Goal: Task Accomplishment & Management: Manage account settings

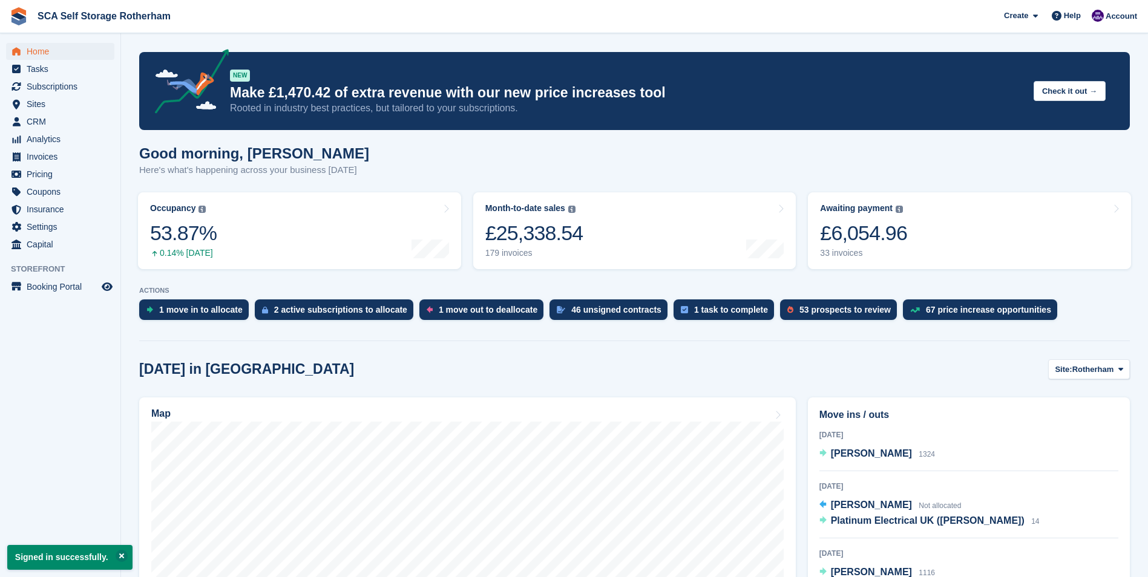
scroll to position [242, 0]
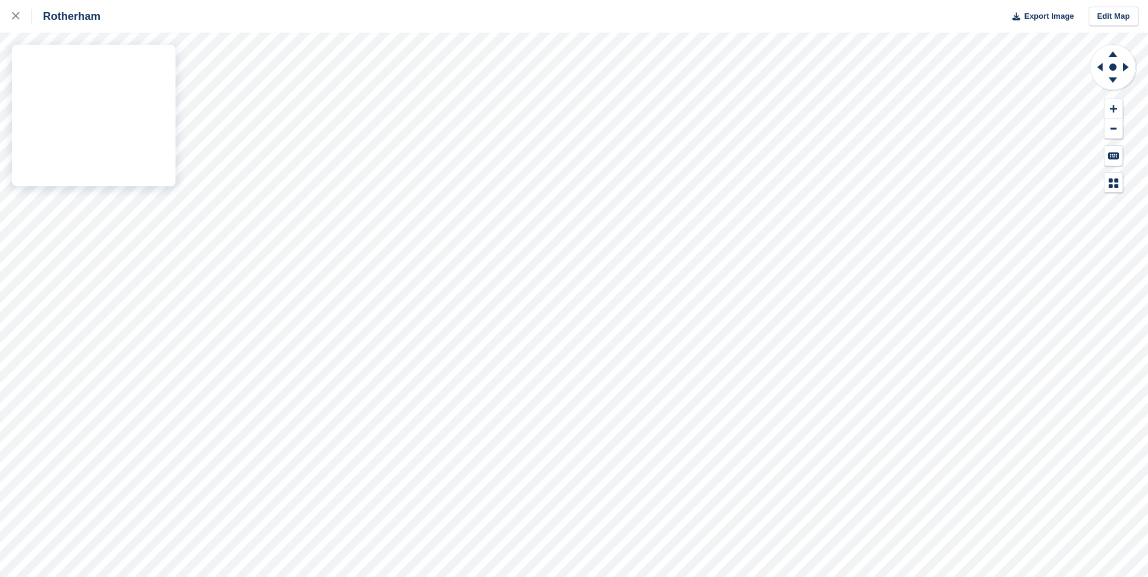
click at [56, 197] on div "Rotherham Export Image Edit Map" at bounding box center [574, 288] width 1148 height 577
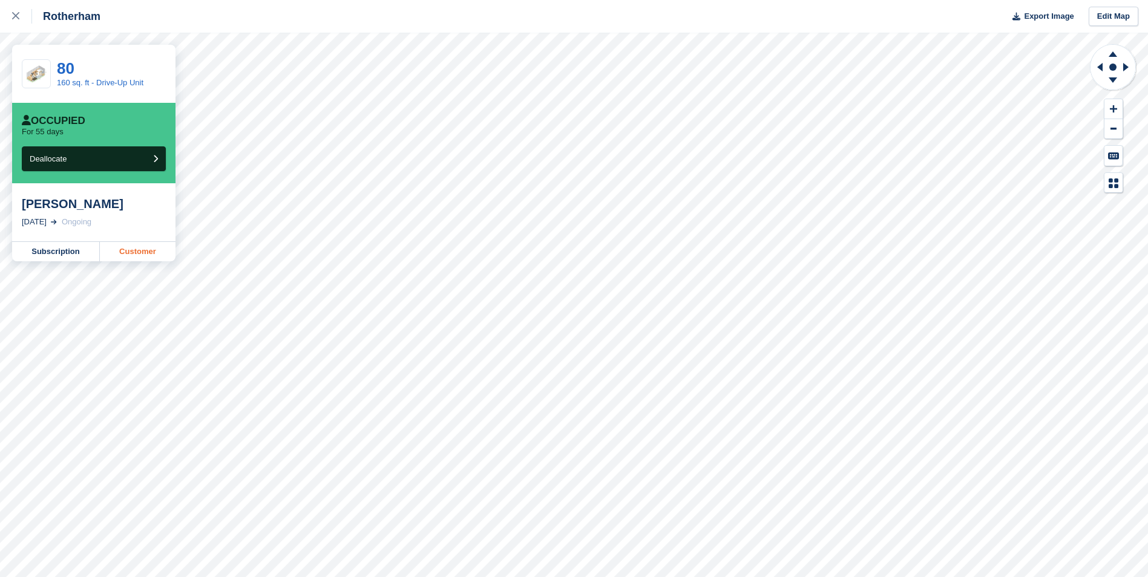
click at [157, 249] on link "Customer" at bounding box center [138, 251] width 76 height 19
click at [13, 21] on div at bounding box center [22, 16] width 20 height 15
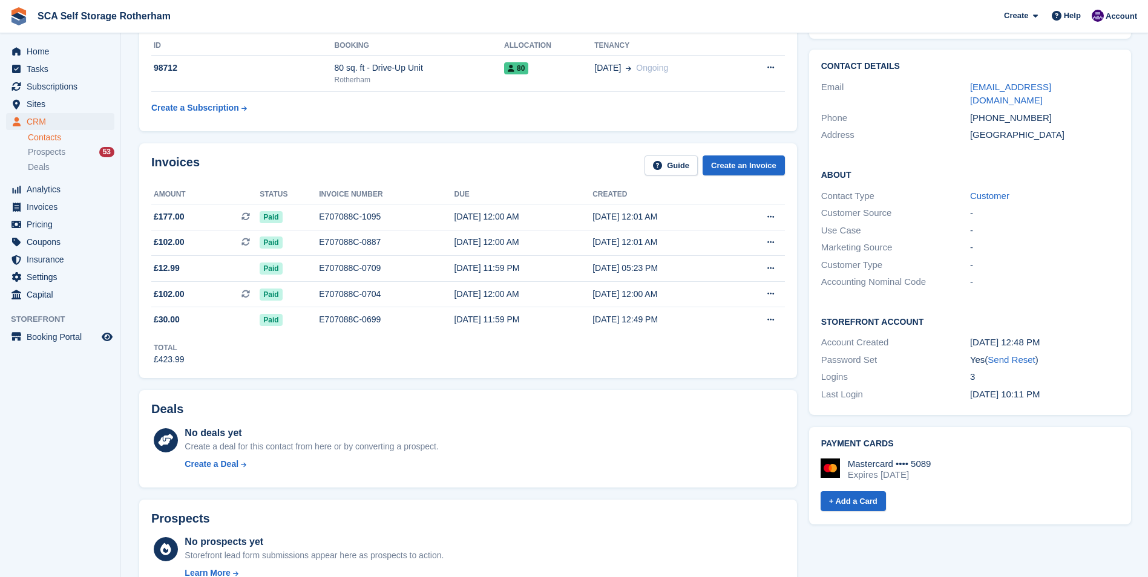
scroll to position [19, 0]
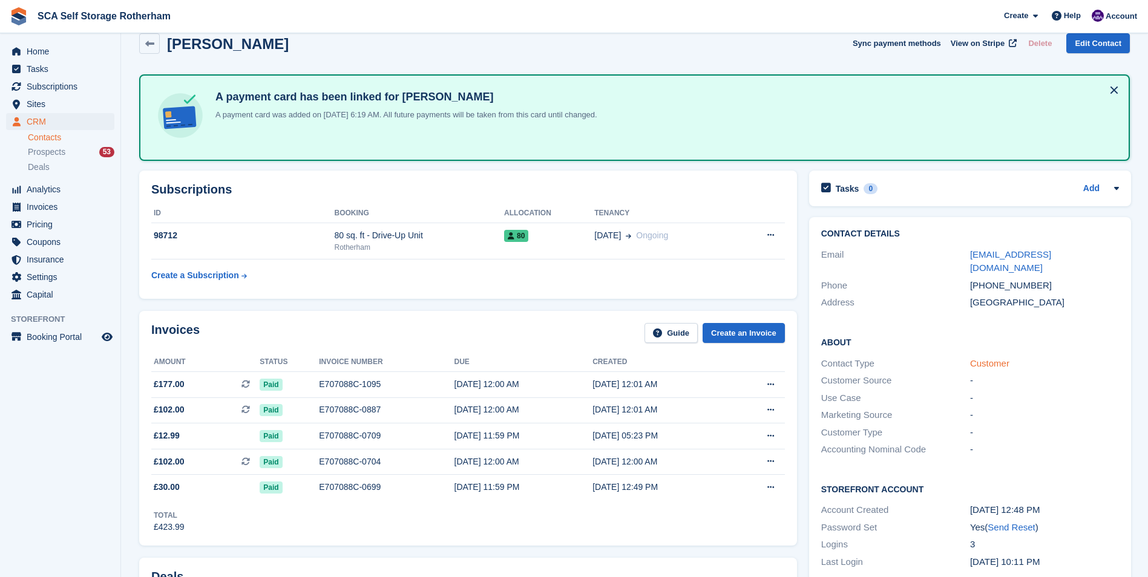
click at [1002, 358] on link "Customer" at bounding box center [989, 363] width 39 height 10
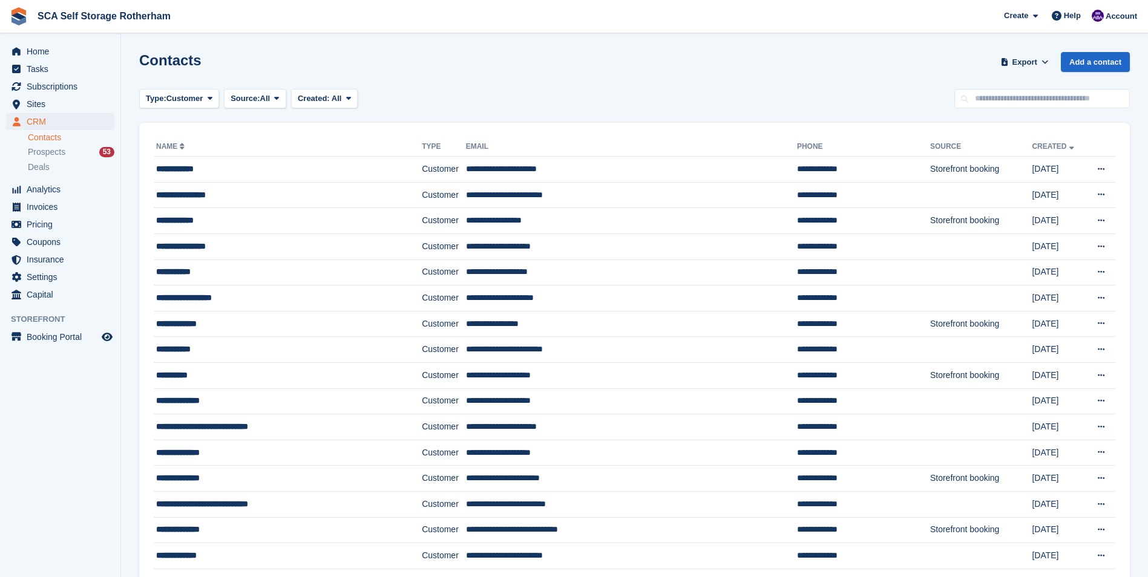
scroll to position [19, 0]
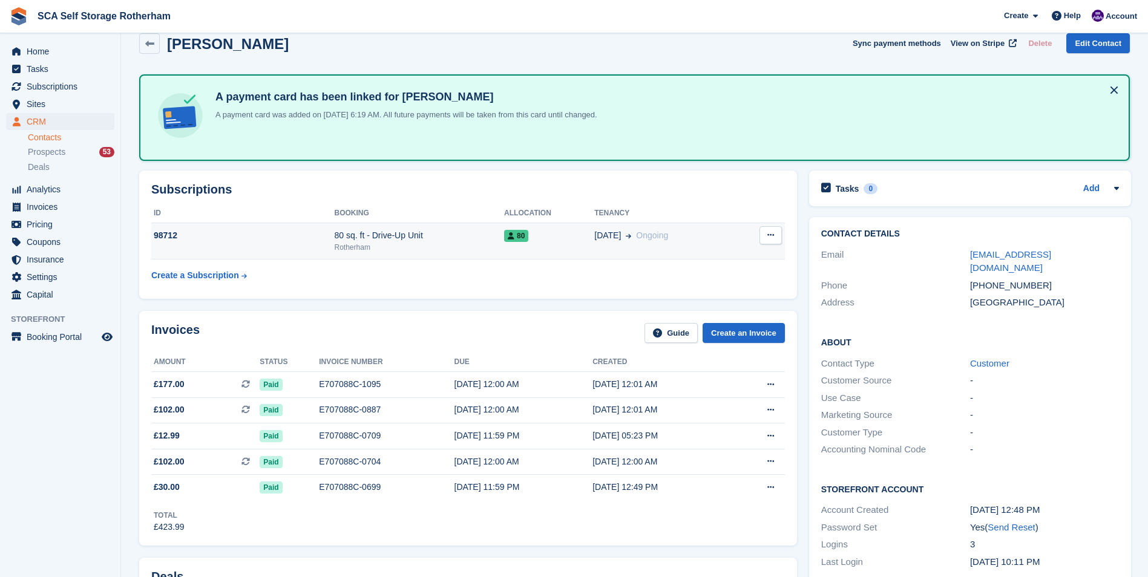
click at [460, 244] on div "Rotherham" at bounding box center [420, 247] width 170 height 11
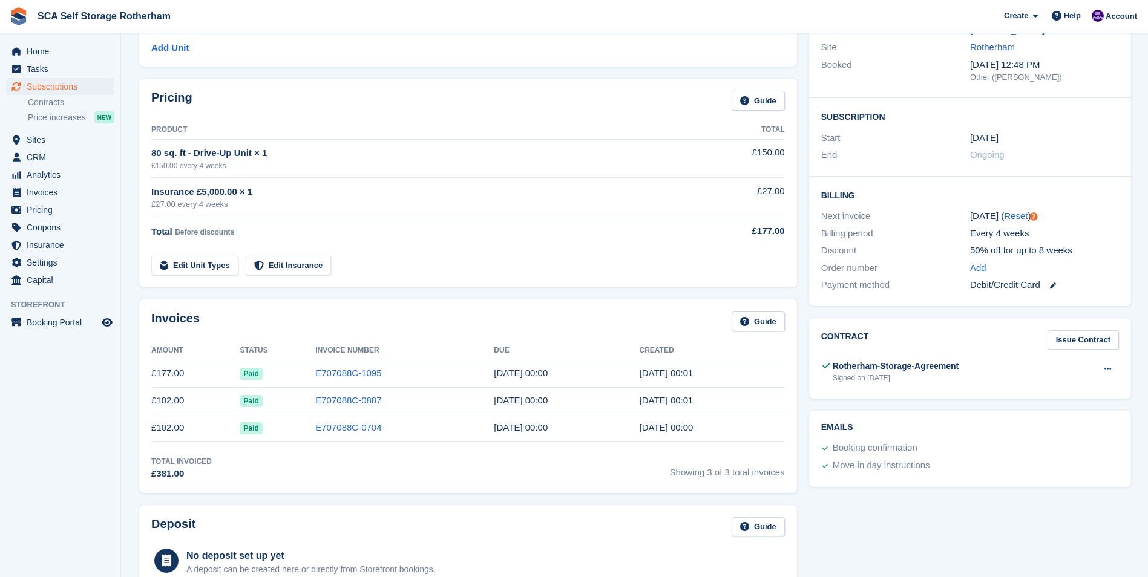
scroll to position [181, 0]
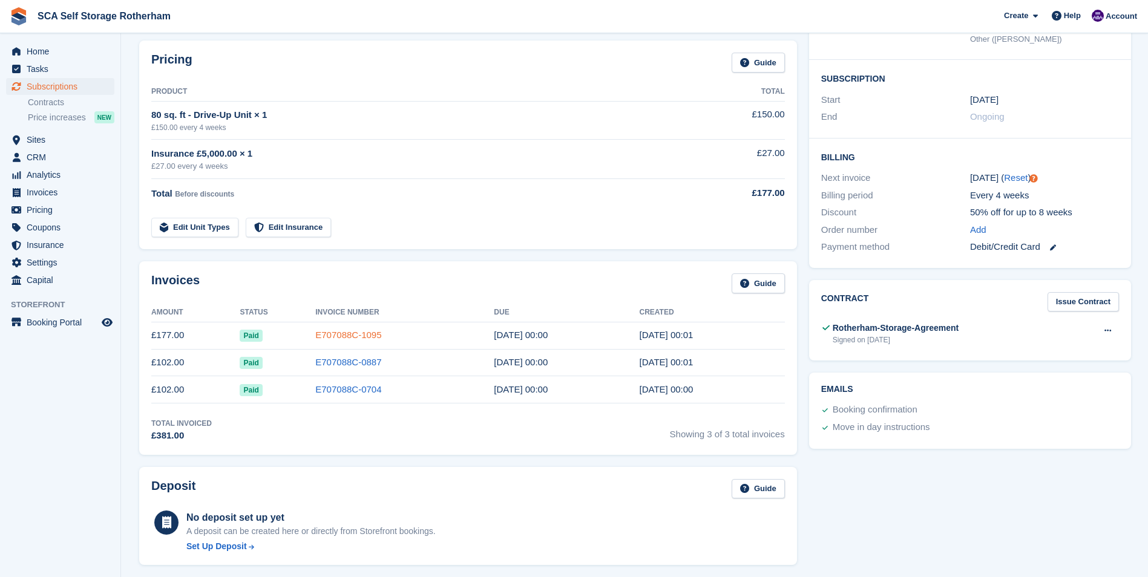
click at [352, 339] on link "E707088C-1095" at bounding box center [348, 335] width 66 height 10
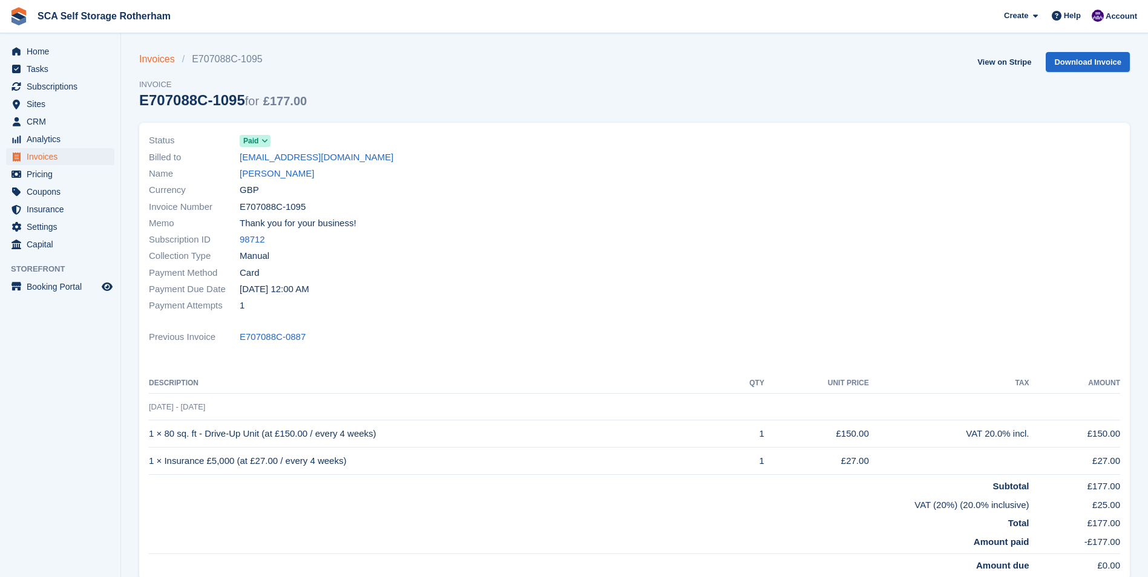
click at [160, 56] on link "Invoices" at bounding box center [160, 59] width 43 height 15
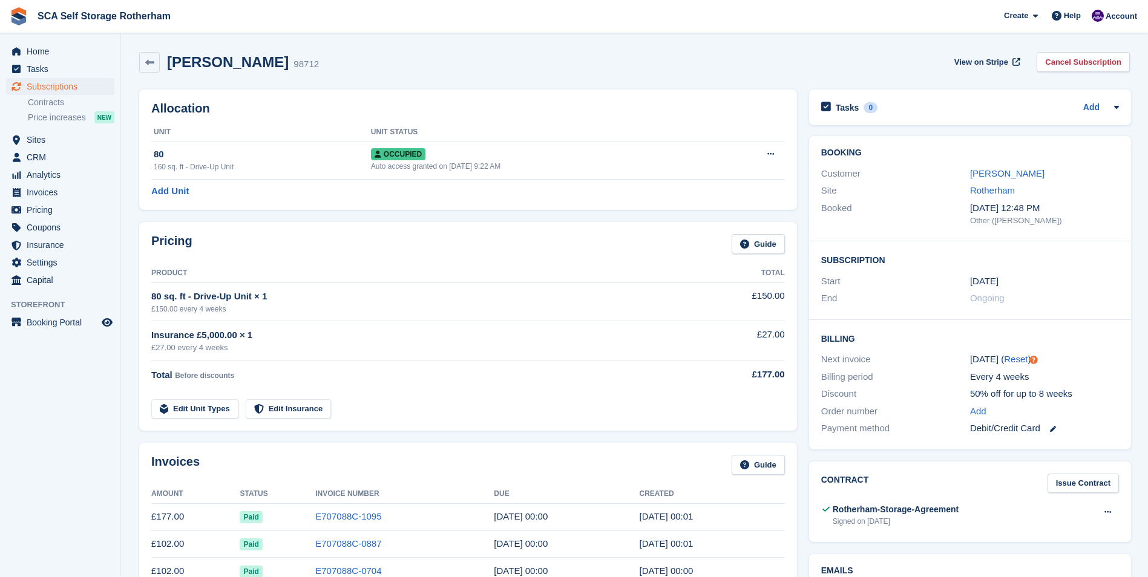
click at [514, 60] on div "Craig Caldwell 98712 View on Stripe Cancel Subscription" at bounding box center [634, 62] width 990 height 21
click at [1106, 11] on div "Account" at bounding box center [1115, 16] width 54 height 21
click at [62, 79] on span "Subscriptions" at bounding box center [63, 86] width 73 height 17
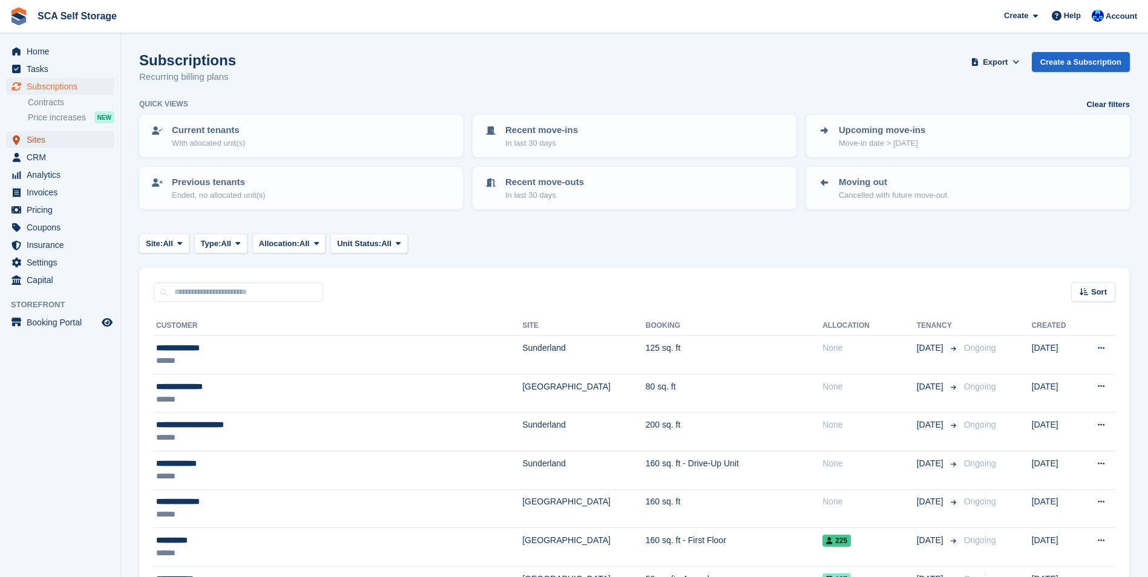
click at [63, 142] on span "Sites" at bounding box center [63, 139] width 73 height 17
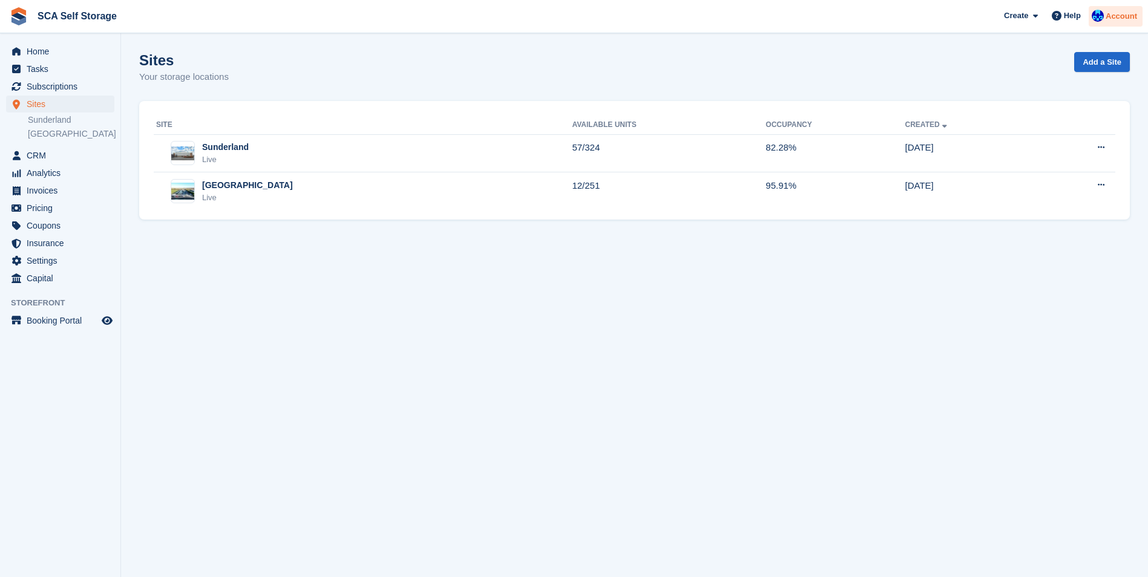
click at [1110, 8] on div "Account" at bounding box center [1115, 16] width 54 height 21
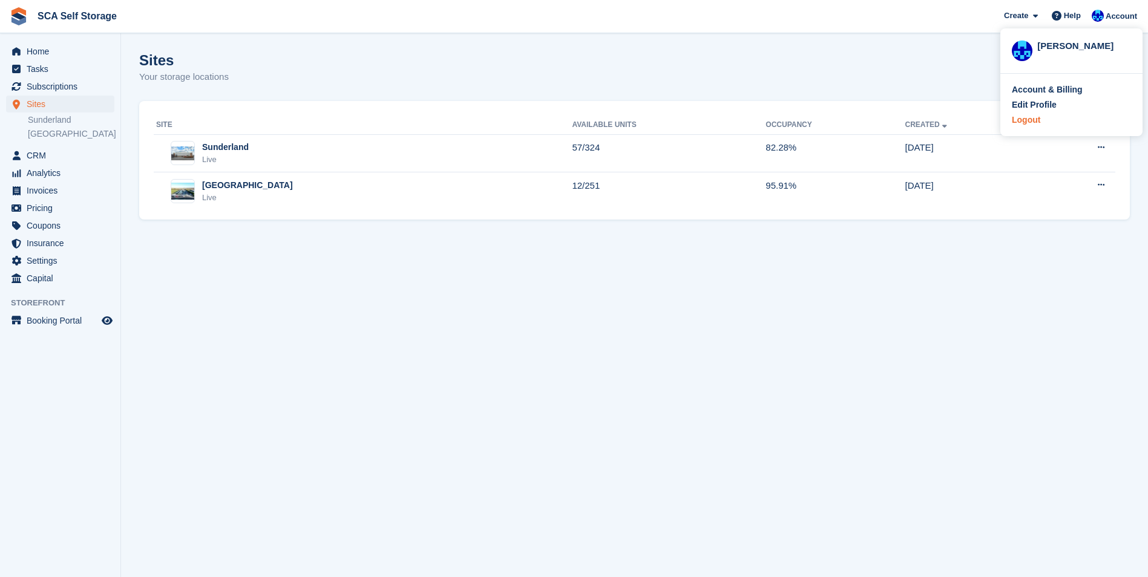
click at [1024, 125] on div "Logout" at bounding box center [1025, 120] width 28 height 13
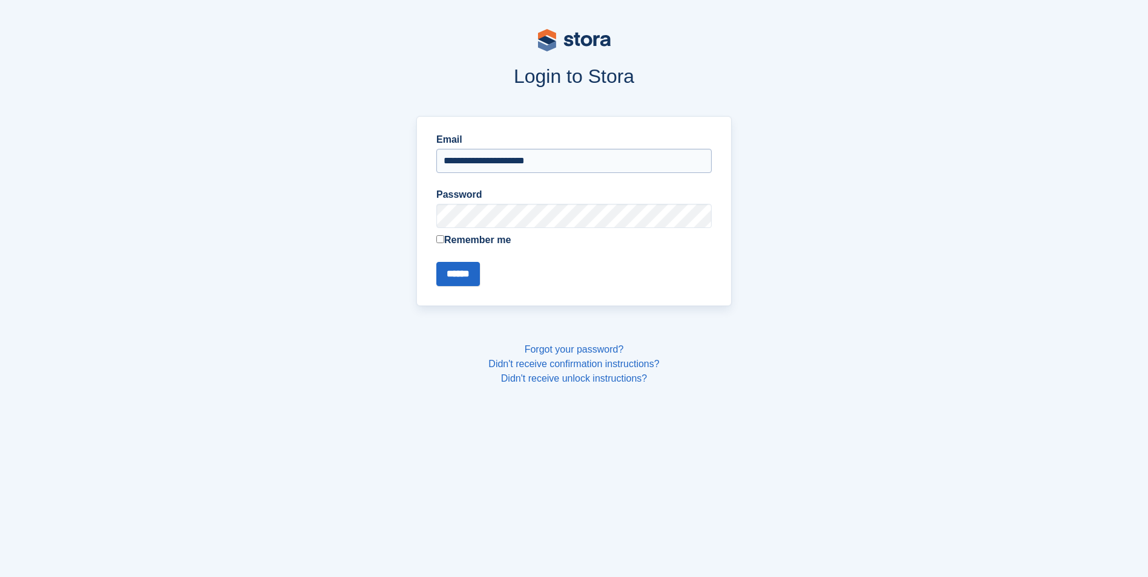
click at [615, 157] on input "**********" at bounding box center [573, 161] width 275 height 24
type input "**********"
click at [470, 279] on input "******" at bounding box center [458, 274] width 44 height 24
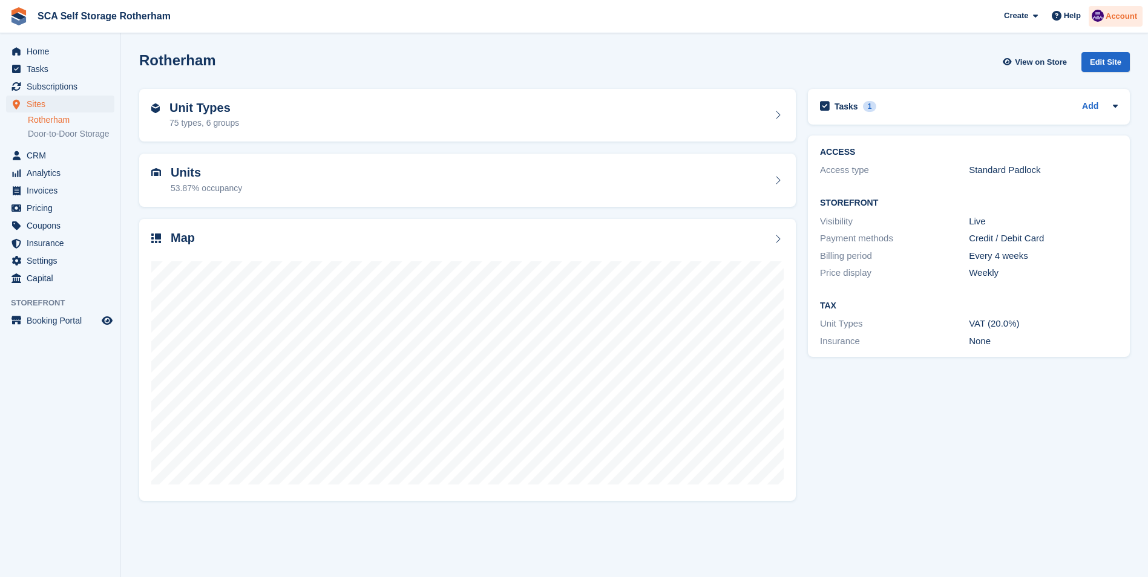
click at [1109, 16] on span "Account" at bounding box center [1120, 16] width 31 height 12
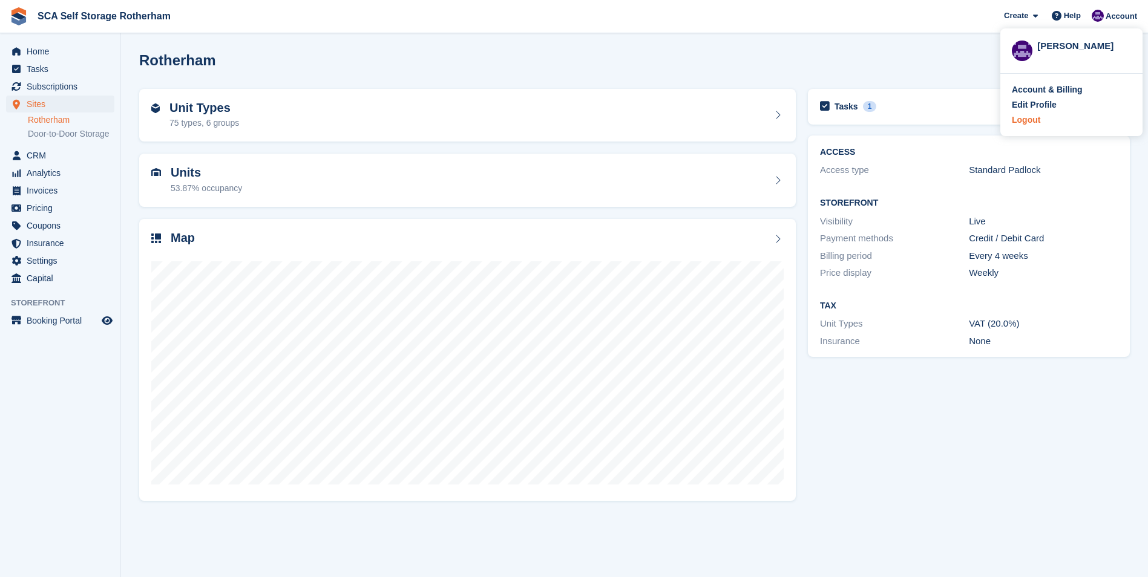
click at [1017, 120] on div "Logout" at bounding box center [1025, 120] width 28 height 13
